Goal: Transaction & Acquisition: Subscribe to service/newsletter

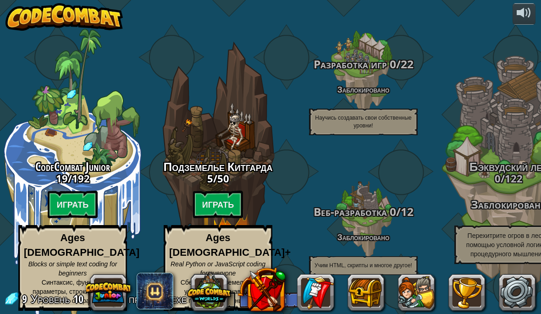
select select "ru"
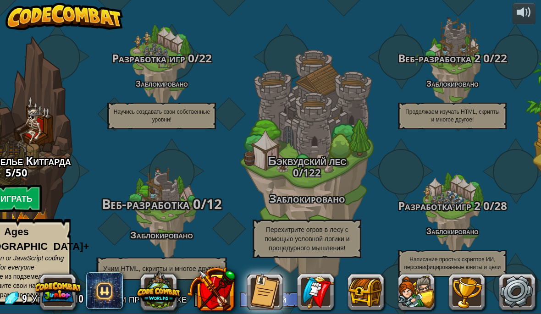
scroll to position [6, 0]
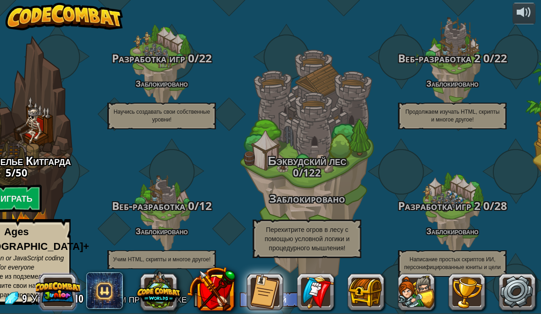
click at [60, 290] on button at bounding box center [58, 292] width 44 height 44
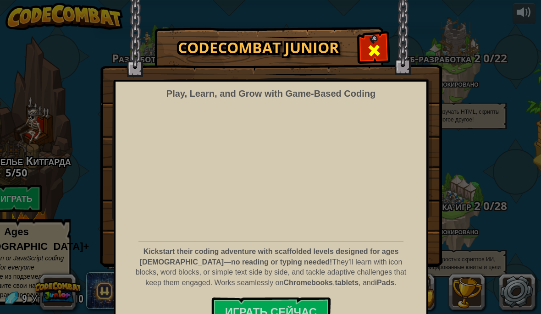
click at [374, 51] on span at bounding box center [374, 50] width 15 height 15
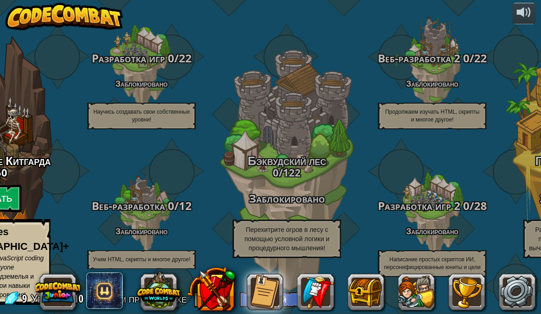
scroll to position [6, 21]
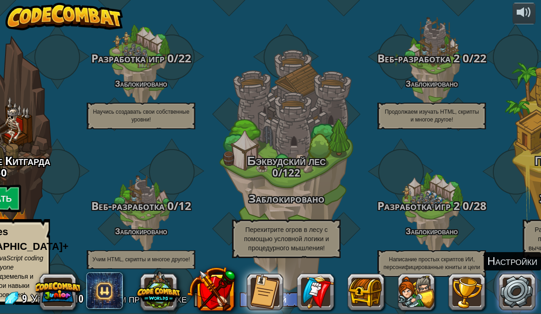
click at [521, 294] on link at bounding box center [517, 292] width 37 height 37
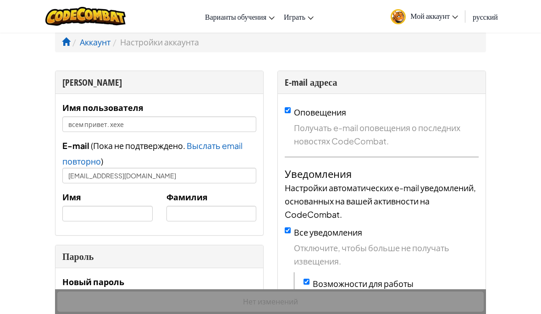
scroll to position [12, 0]
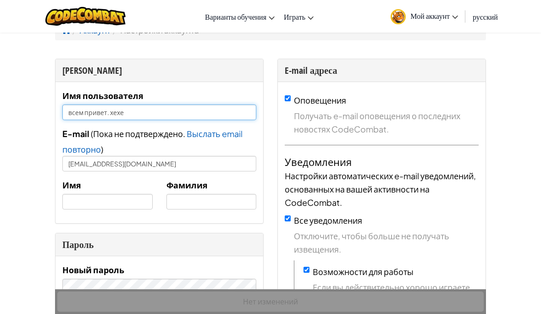
click at [220, 113] on input "всем привет. хехе" at bounding box center [159, 113] width 194 height 16
type input "в"
type input "I"
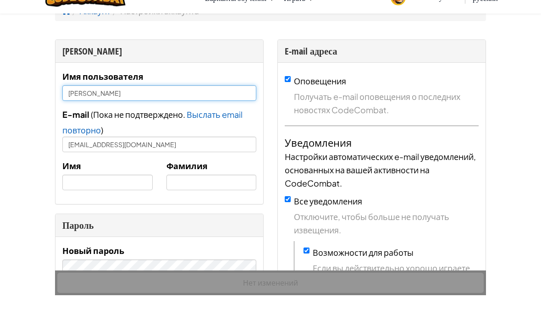
type input "[PERSON_NAME]"
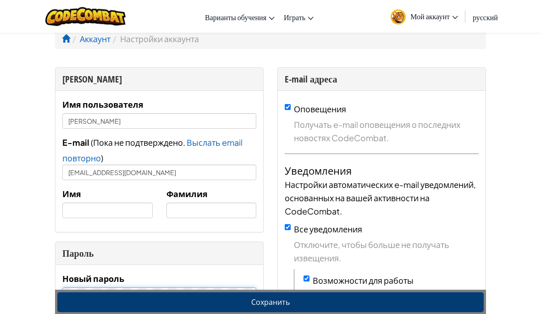
scroll to position [0, 0]
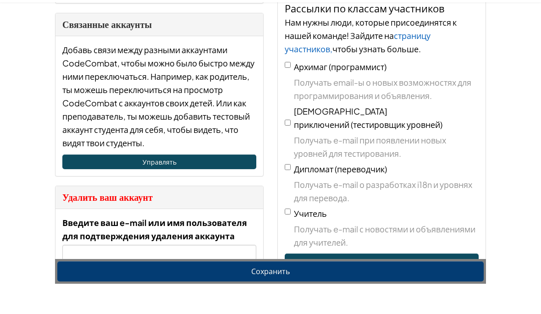
click at [284, 305] on div "Я Имя пользователя [PERSON_NAME] E-mail ( Пока не подтверждено. Выслать email п…" at bounding box center [270, 180] width 431 height 886
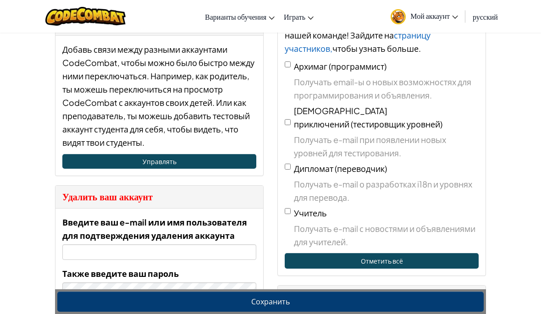
click at [268, 312] on button "Сохранить" at bounding box center [270, 302] width 426 height 20
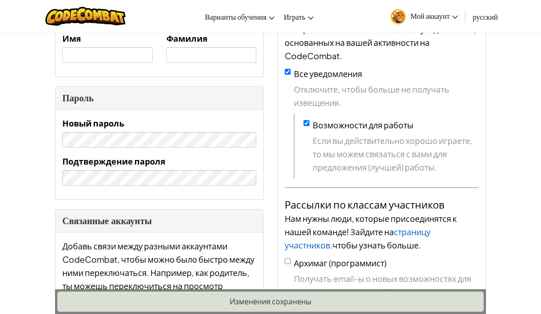
scroll to position [0, 0]
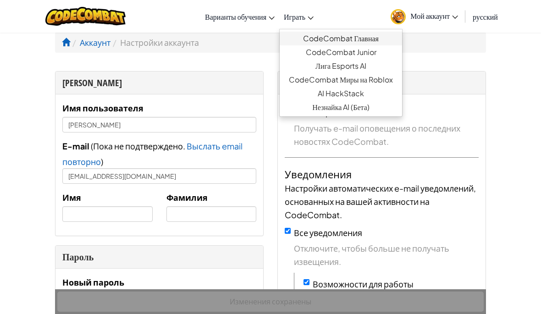
click at [305, 37] on link "CodeCombat Главная" at bounding box center [341, 39] width 122 height 14
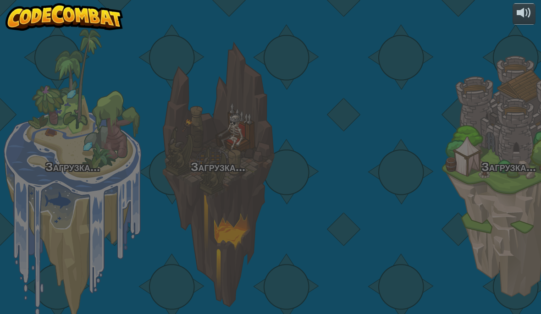
select select "ru"
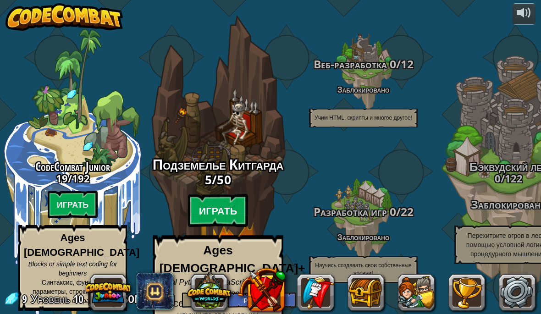
click at [232, 213] on btn "Играть" at bounding box center [218, 210] width 61 height 33
select select "ru"
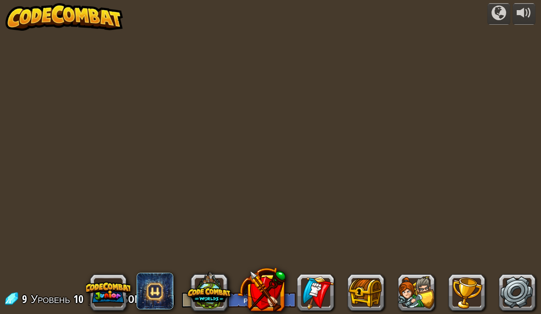
select select "ru"
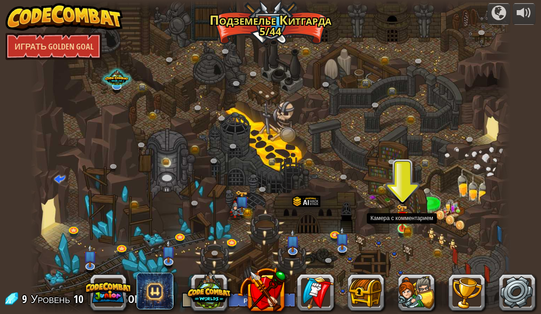
click at [402, 229] on img at bounding box center [402, 217] width 11 height 26
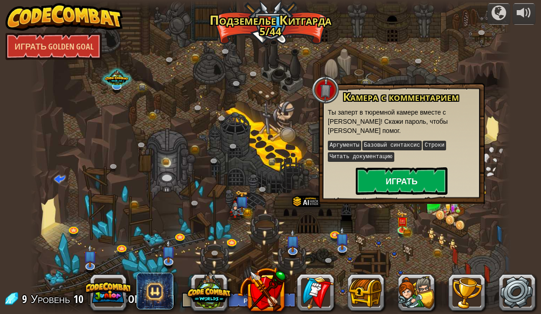
click at [415, 178] on button "Играть" at bounding box center [402, 181] width 92 height 28
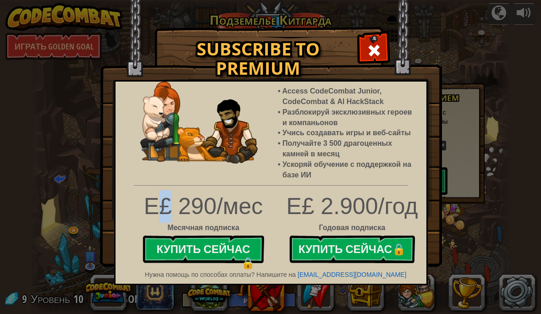
drag, startPoint x: 166, startPoint y: 199, endPoint x: 156, endPoint y: 202, distance: 10.0
click at [156, 199] on div "E£ 290/мес" at bounding box center [204, 206] width 122 height 33
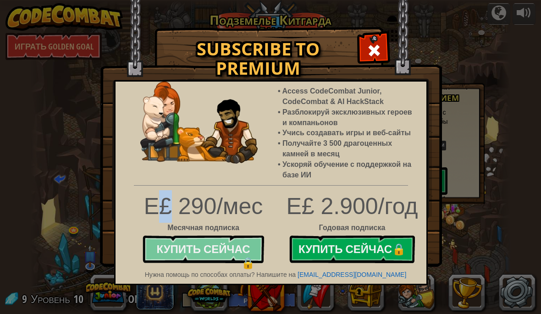
click at [193, 243] on button "Купить сейчас 🔒" at bounding box center [204, 250] width 122 height 28
